Goal: Information Seeking & Learning: Learn about a topic

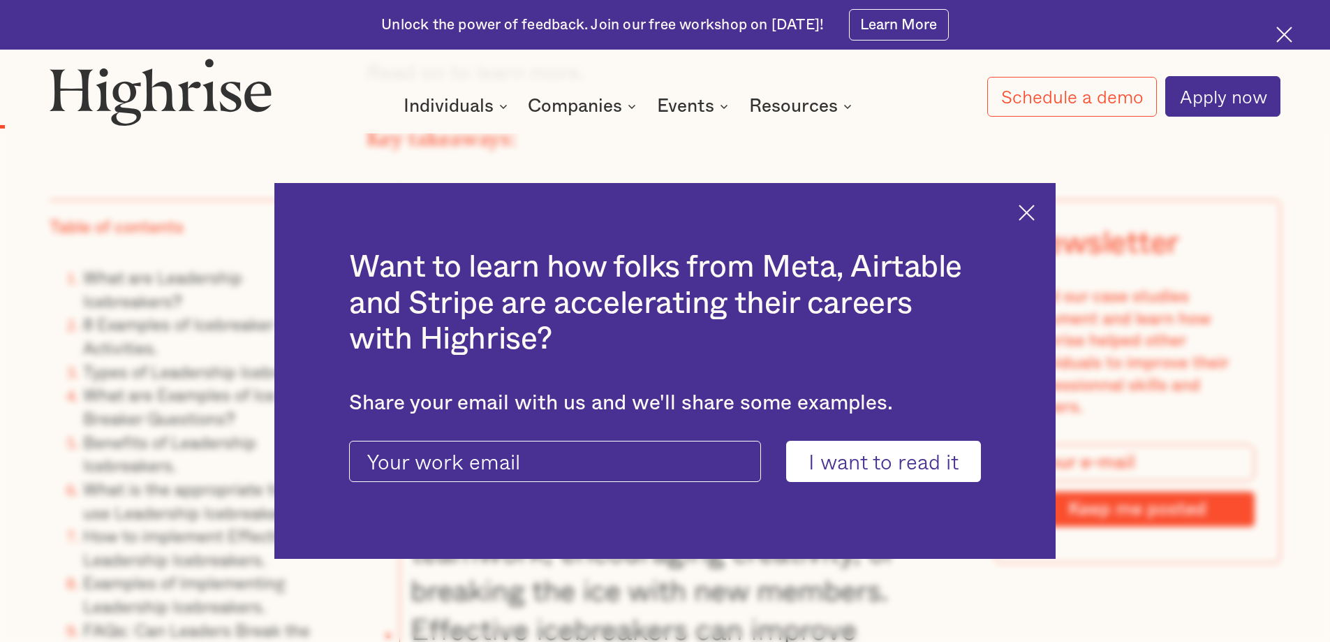
scroll to position [1815, 0]
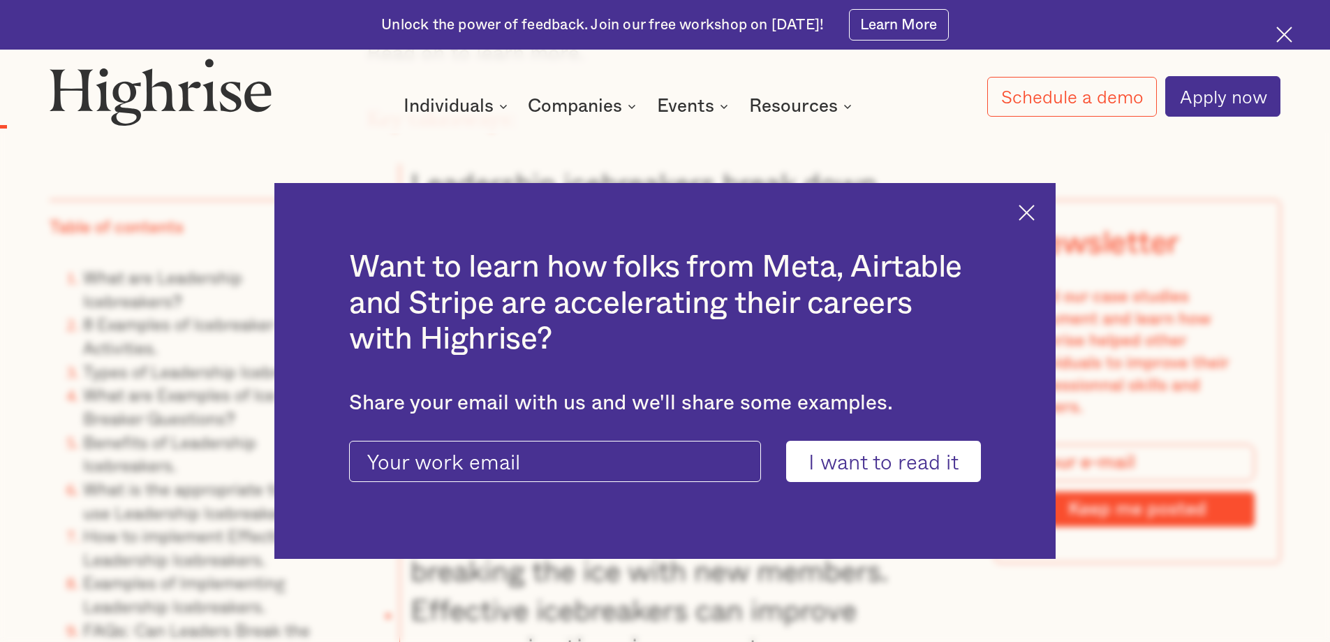
click at [1035, 214] on img at bounding box center [1027, 213] width 16 height 16
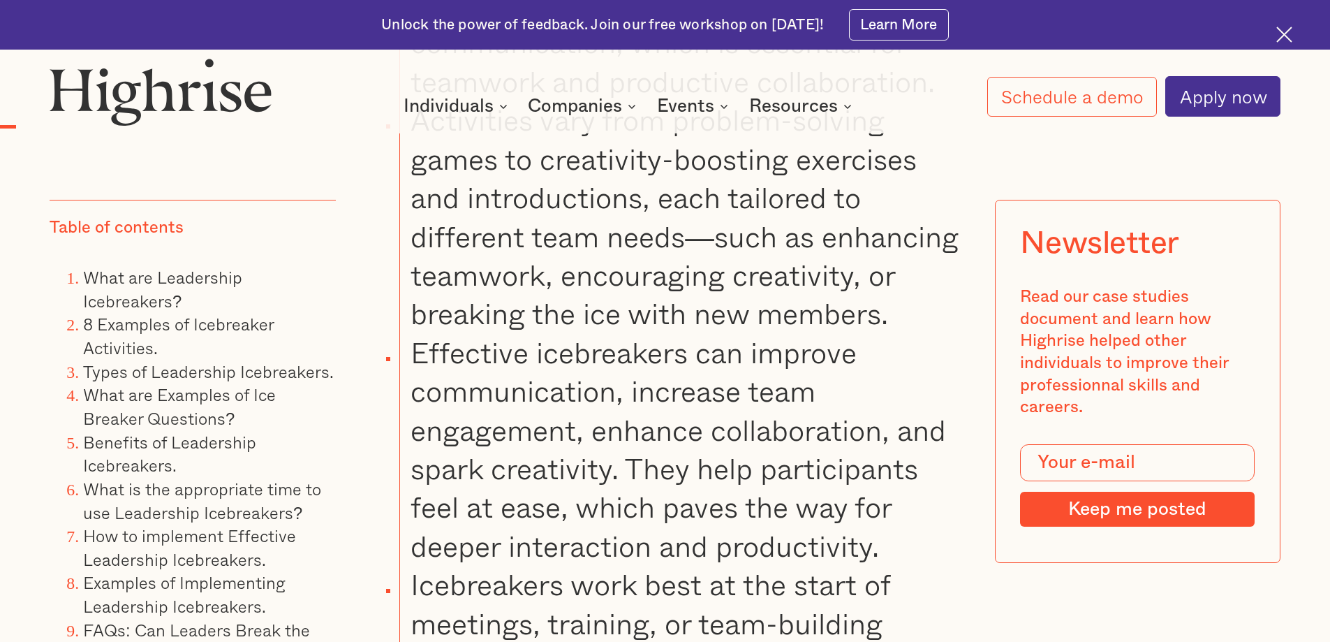
scroll to position [2095, 0]
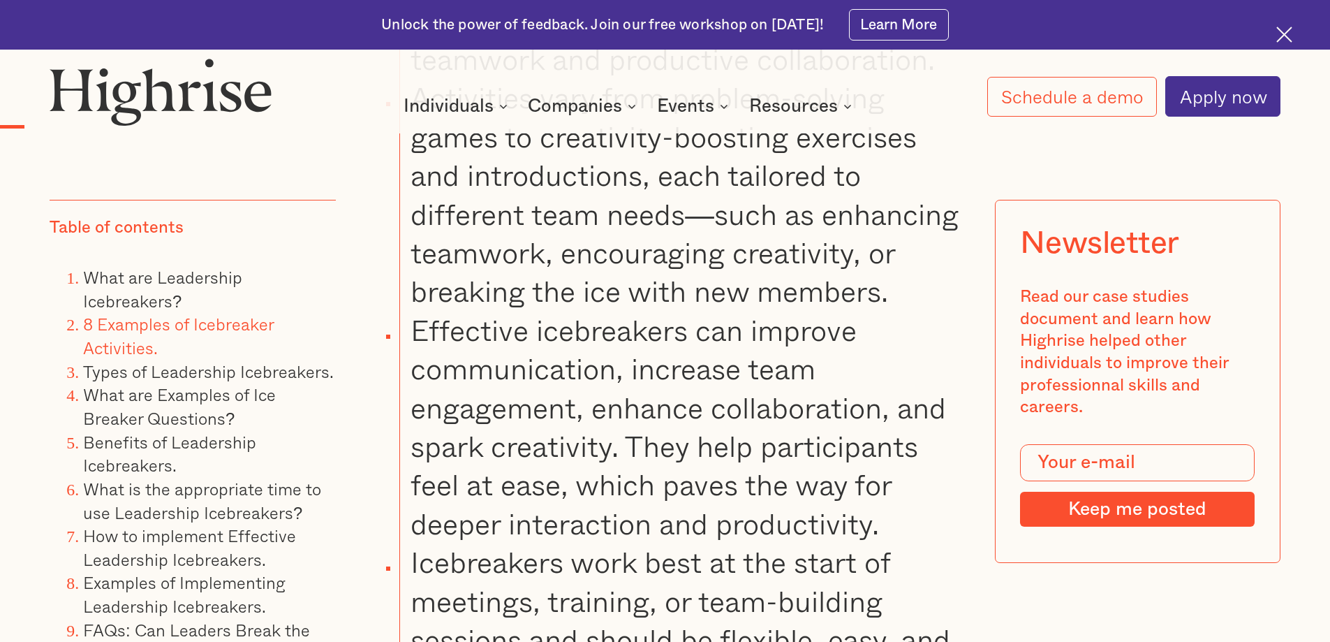
click at [131, 327] on link "8 Examples of Icebreaker Activities." at bounding box center [178, 336] width 191 height 50
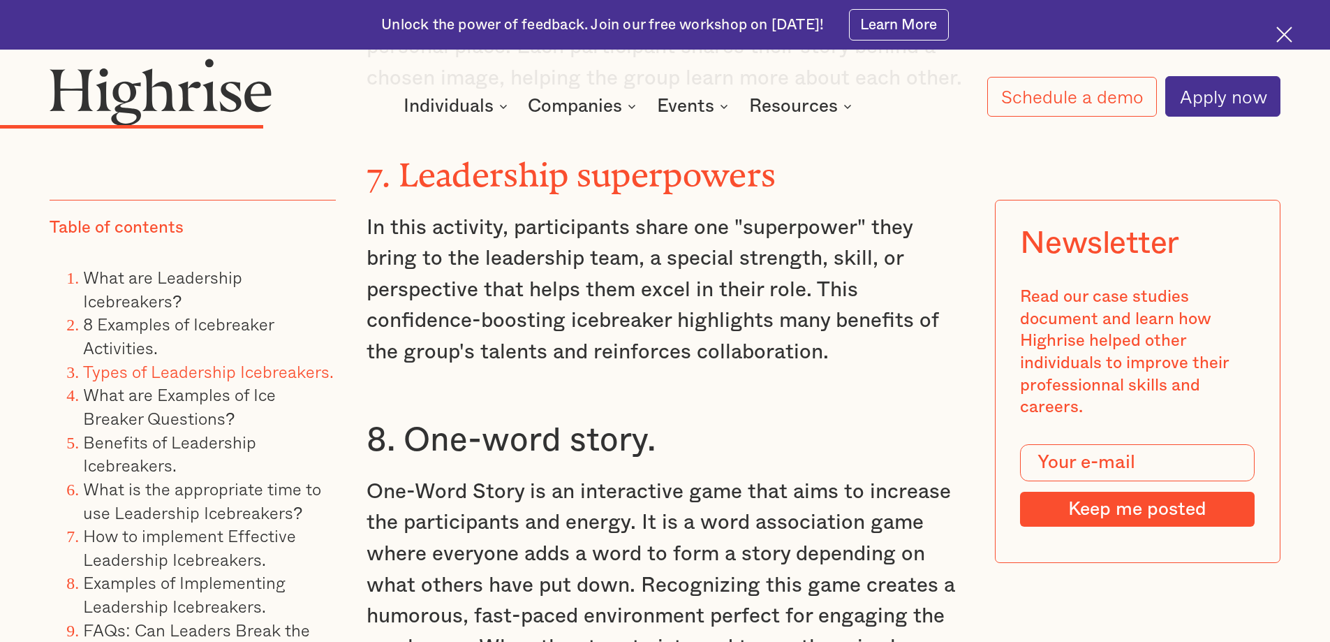
scroll to position [6042, 0]
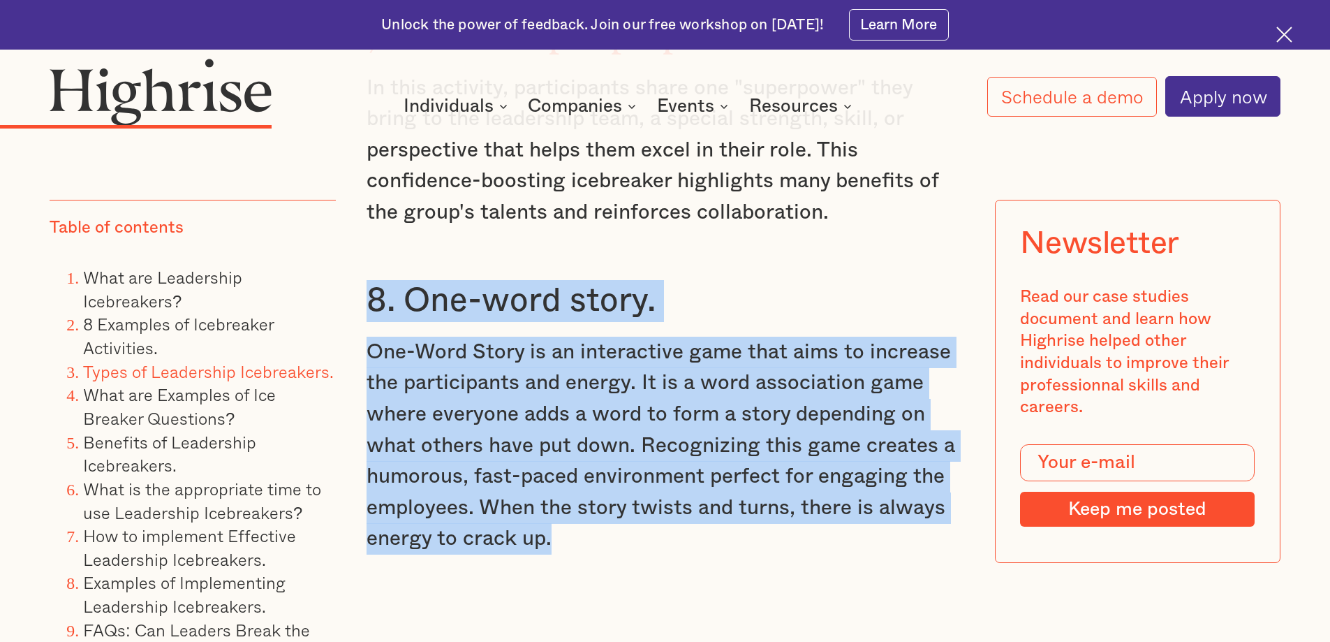
drag, startPoint x: 369, startPoint y: 272, endPoint x: 693, endPoint y: 517, distance: 405.8
click at [706, 362] on p "One-Word Story is an interactive game that aims to increase the participants an…" at bounding box center [666, 446] width 598 height 218
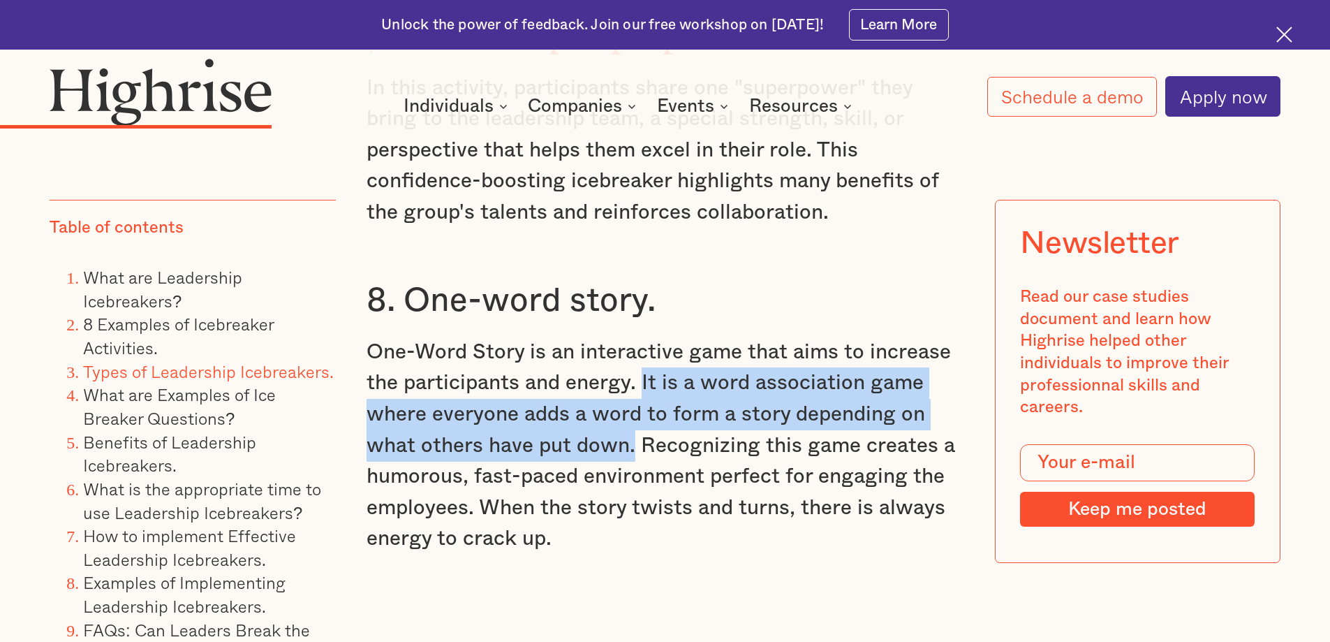
drag, startPoint x: 642, startPoint y: 355, endPoint x: 633, endPoint y: 425, distance: 71.0
click at [633, 425] on p "One-Word Story is an interactive game that aims to increase the participants an…" at bounding box center [666, 446] width 598 height 218
copy p "It is a word association game where everyone adds a word to form a story depend…"
